Goal: Task Accomplishment & Management: Use online tool/utility

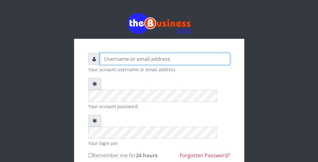
type input "wergbac8"
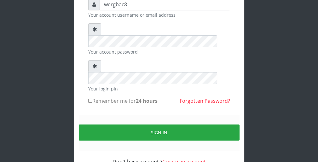
scroll to position [58, 0]
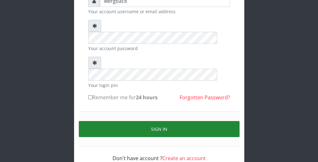
click at [223, 121] on button "Sign in" at bounding box center [159, 129] width 161 height 16
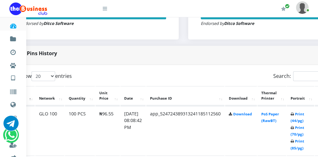
scroll to position [277, 25]
click at [296, 119] on link "Print (44/pg)" at bounding box center [297, 118] width 14 height 12
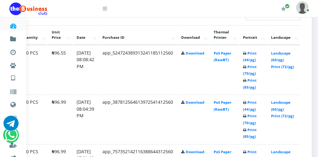
scroll to position [340, 74]
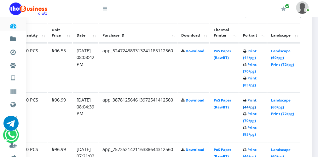
click at [252, 105] on link "Print (44/pg)" at bounding box center [250, 104] width 14 height 12
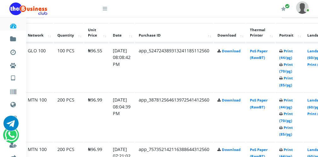
scroll to position [340, 24]
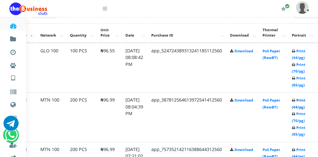
click at [302, 105] on link "Print (44/pg)" at bounding box center [299, 104] width 14 height 12
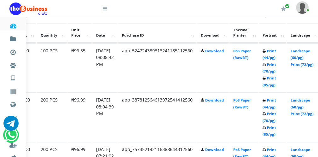
scroll to position [340, 49]
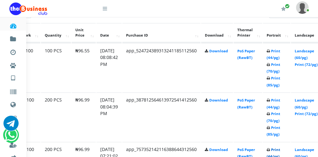
click at [275, 154] on link "Print (44/pg)" at bounding box center [274, 153] width 14 height 12
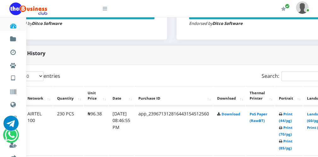
scroll to position [277, 38]
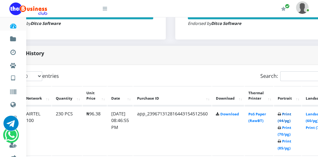
click at [287, 119] on link "Print (44/pg)" at bounding box center [285, 118] width 14 height 12
